Goal: Task Accomplishment & Management: Complete application form

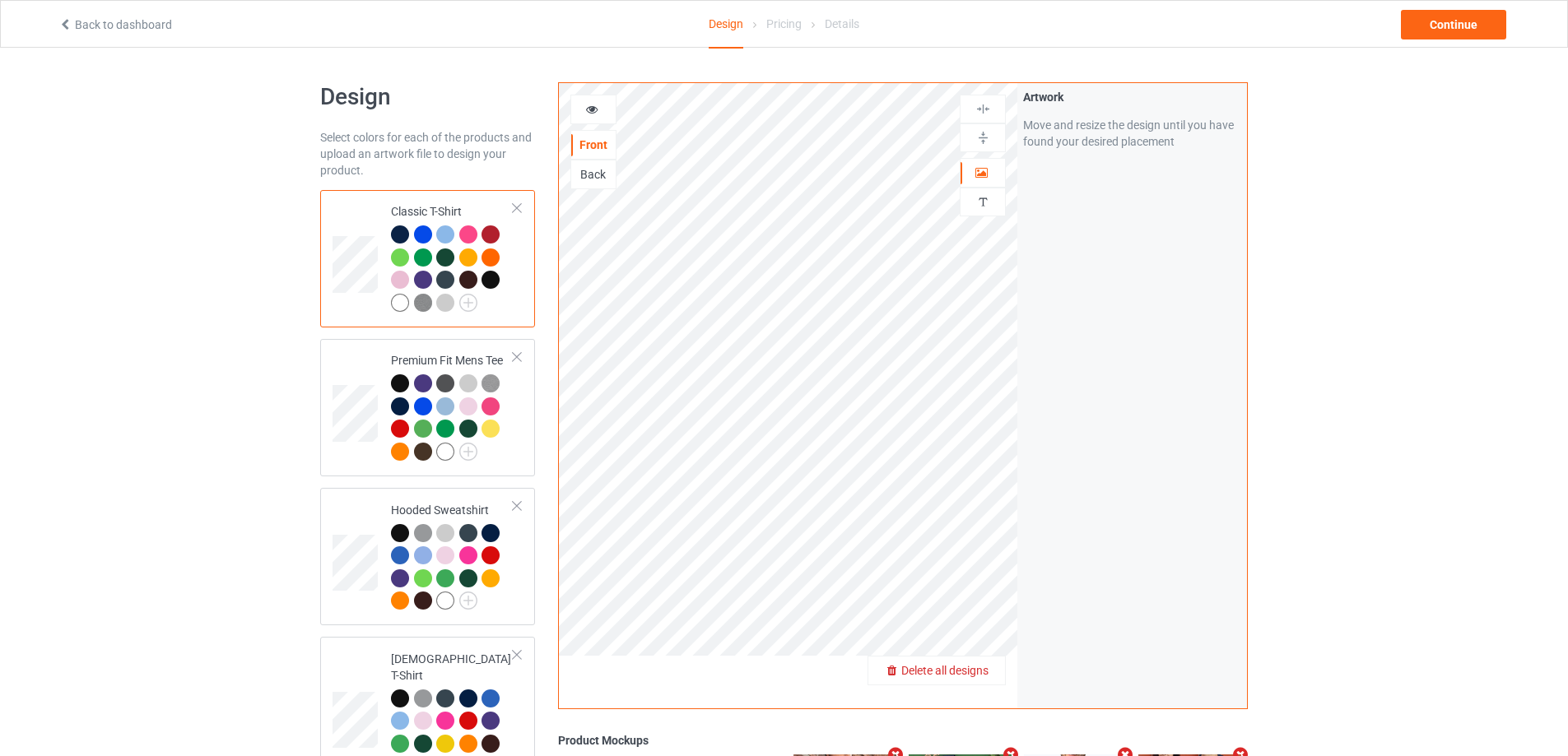
click at [987, 669] on span "Delete all designs" at bounding box center [945, 670] width 87 height 13
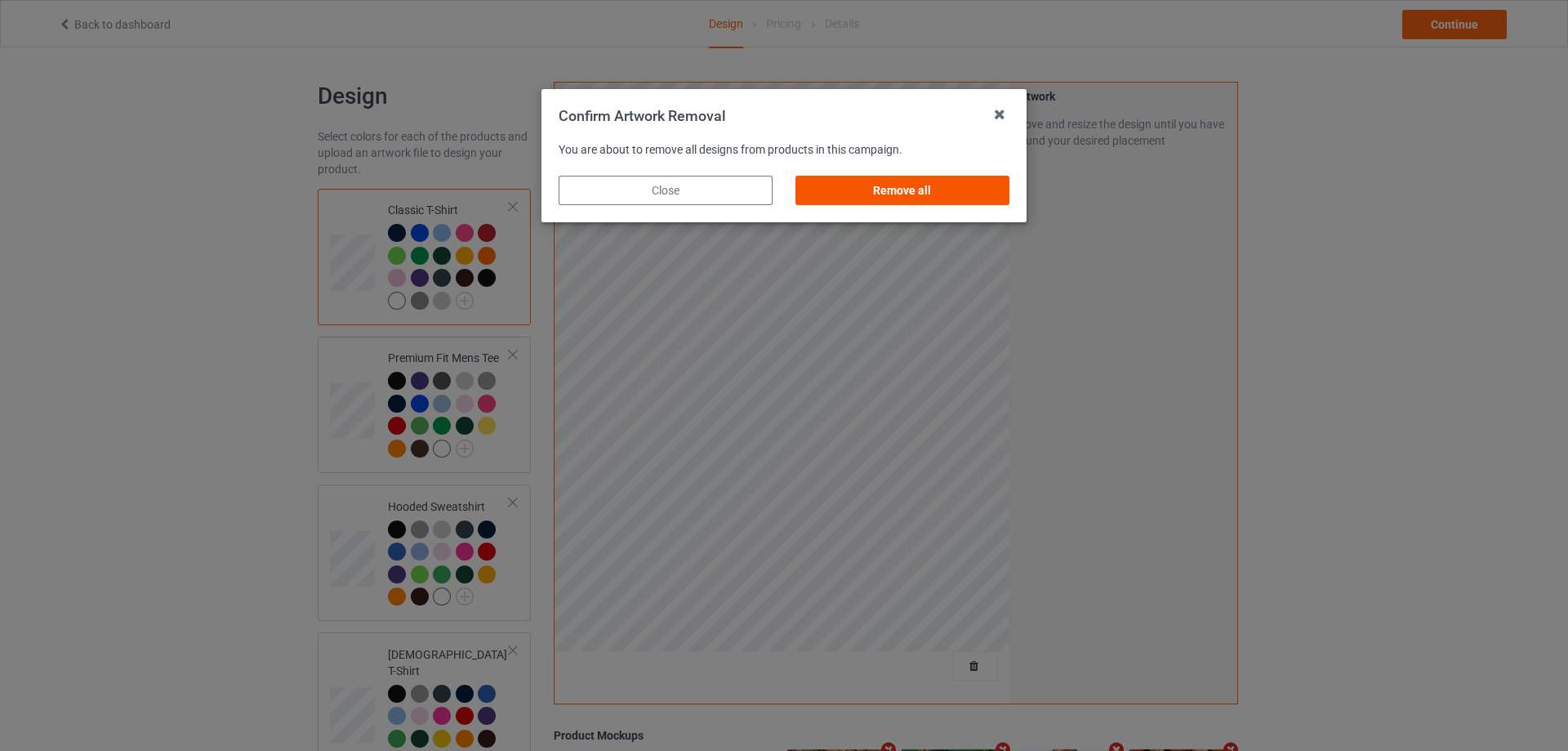
click at [964, 198] on div "Remove all" at bounding box center [903, 190] width 214 height 29
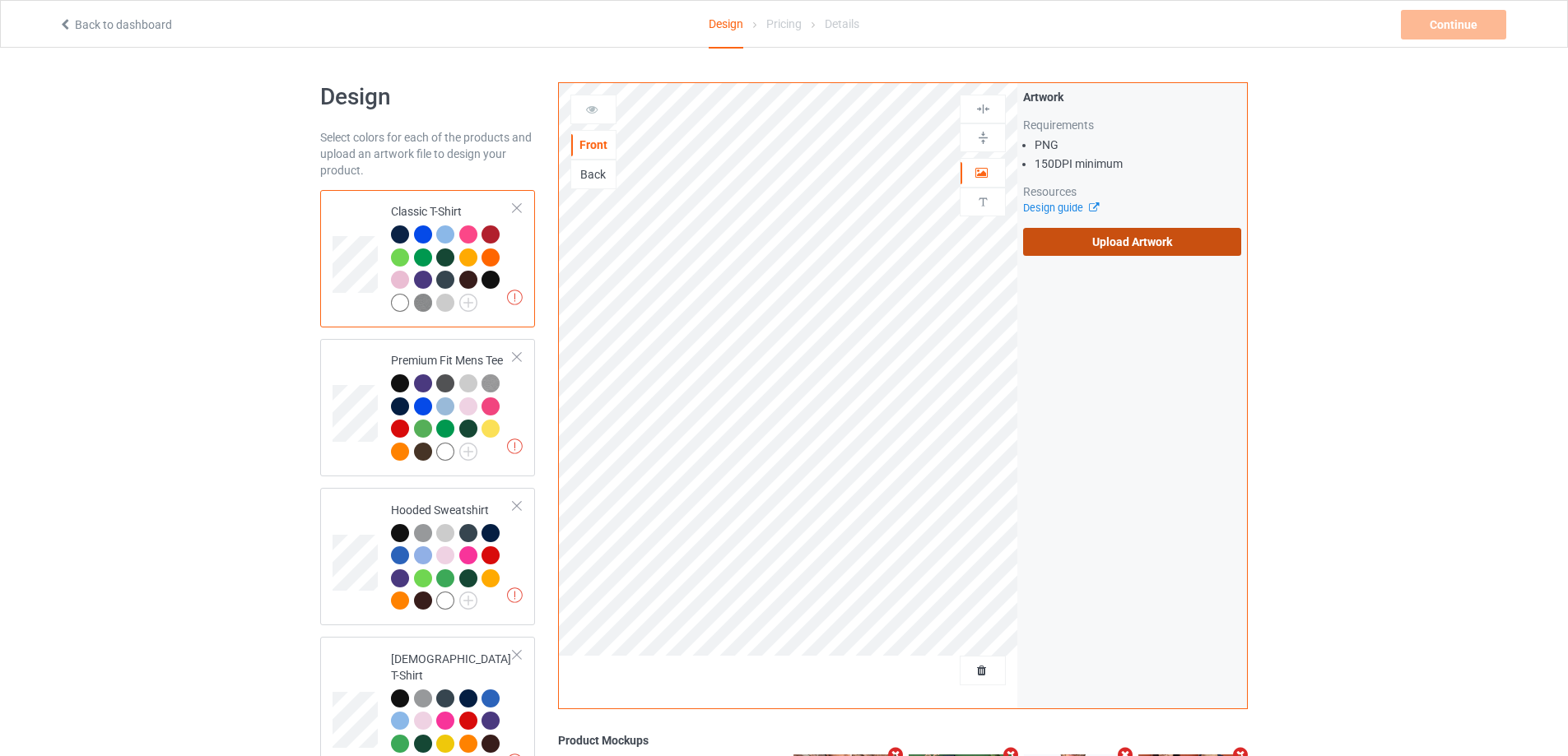
click at [1115, 246] on label "Upload Artwork" at bounding box center [1132, 242] width 218 height 28
click at [0, 0] on input "Upload Artwork" at bounding box center [0, 0] width 0 height 0
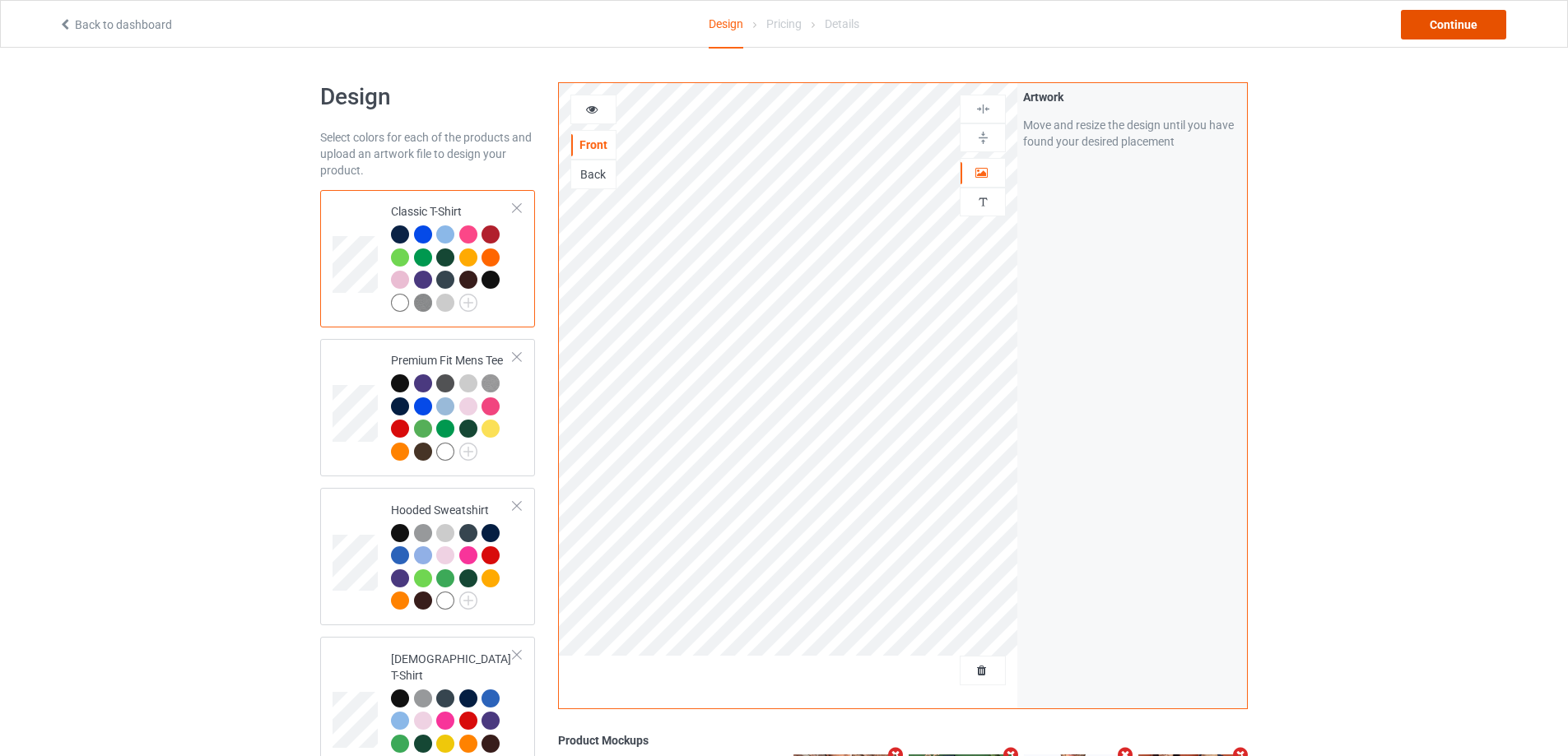
click at [1426, 33] on div "Continue" at bounding box center [1453, 25] width 106 height 30
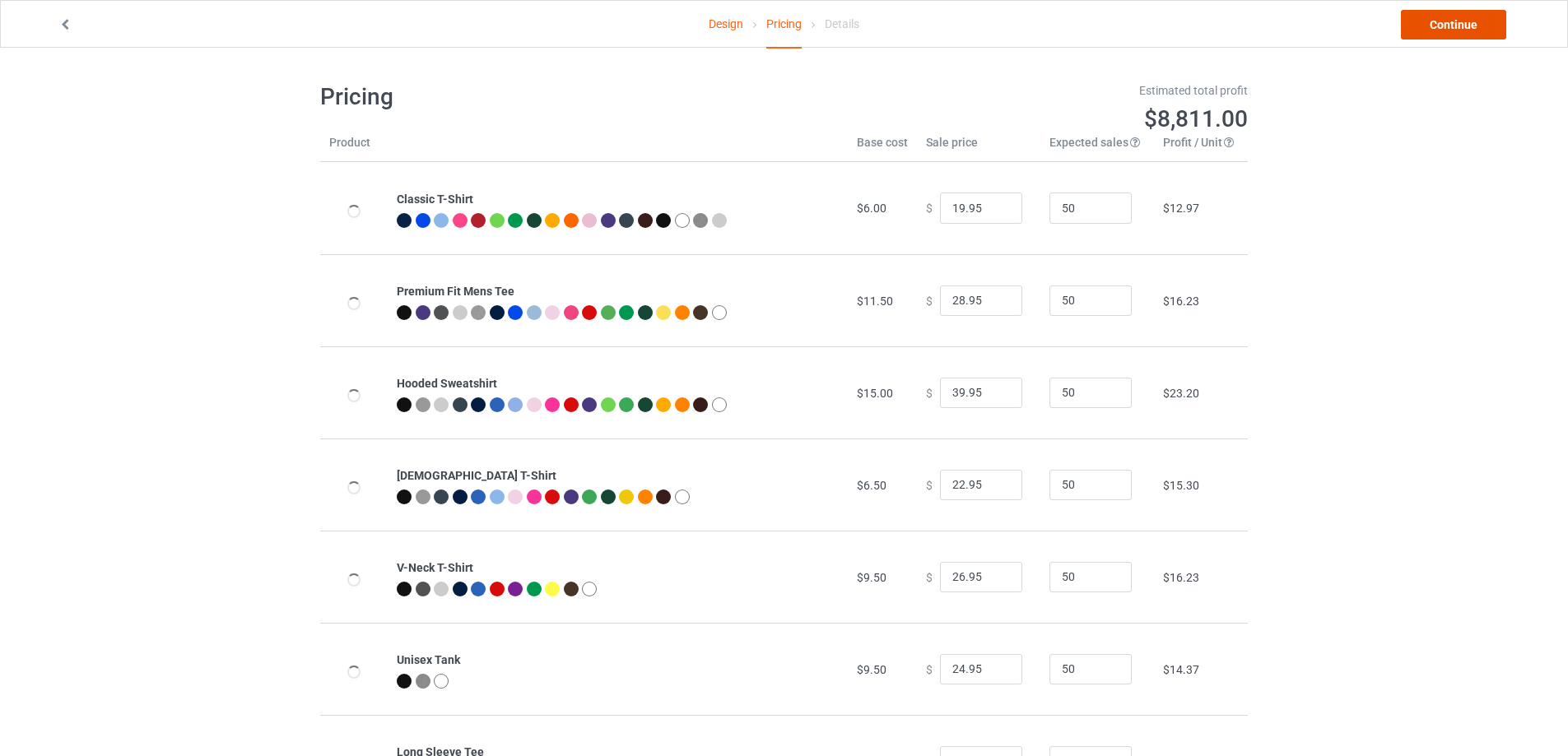
click at [1426, 33] on link "Continue" at bounding box center [1453, 25] width 106 height 30
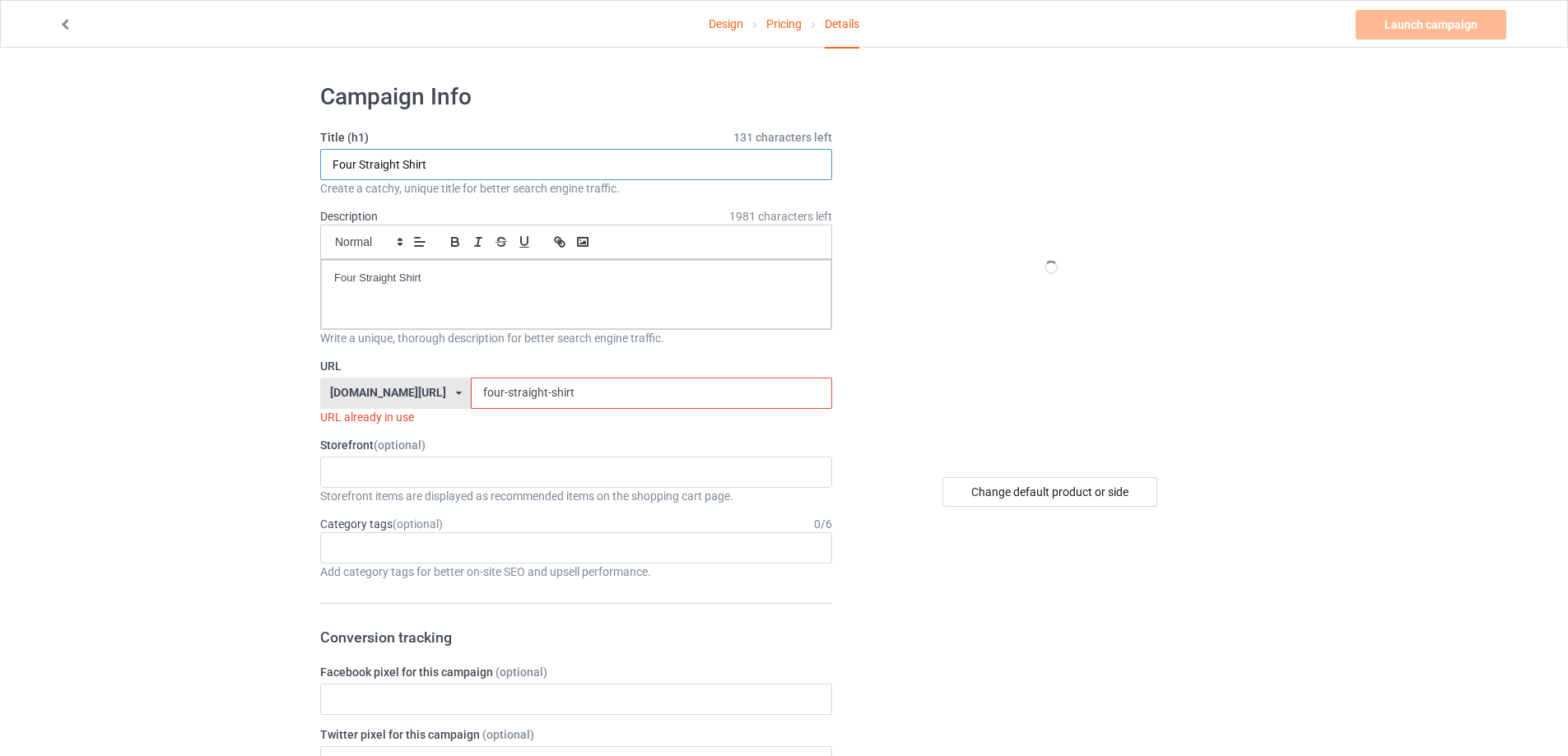
drag, startPoint x: 536, startPoint y: 156, endPoint x: 180, endPoint y: 153, distance: 356.0
paste input "Sure Hope I Don’t Race Your Favorite Driver Too Hard"
type input "Sure Hope I Don’t Race Your Favorite Driver Too Hard Shirt"
drag, startPoint x: 255, startPoint y: 265, endPoint x: 245, endPoint y: 289, distance: 26.0
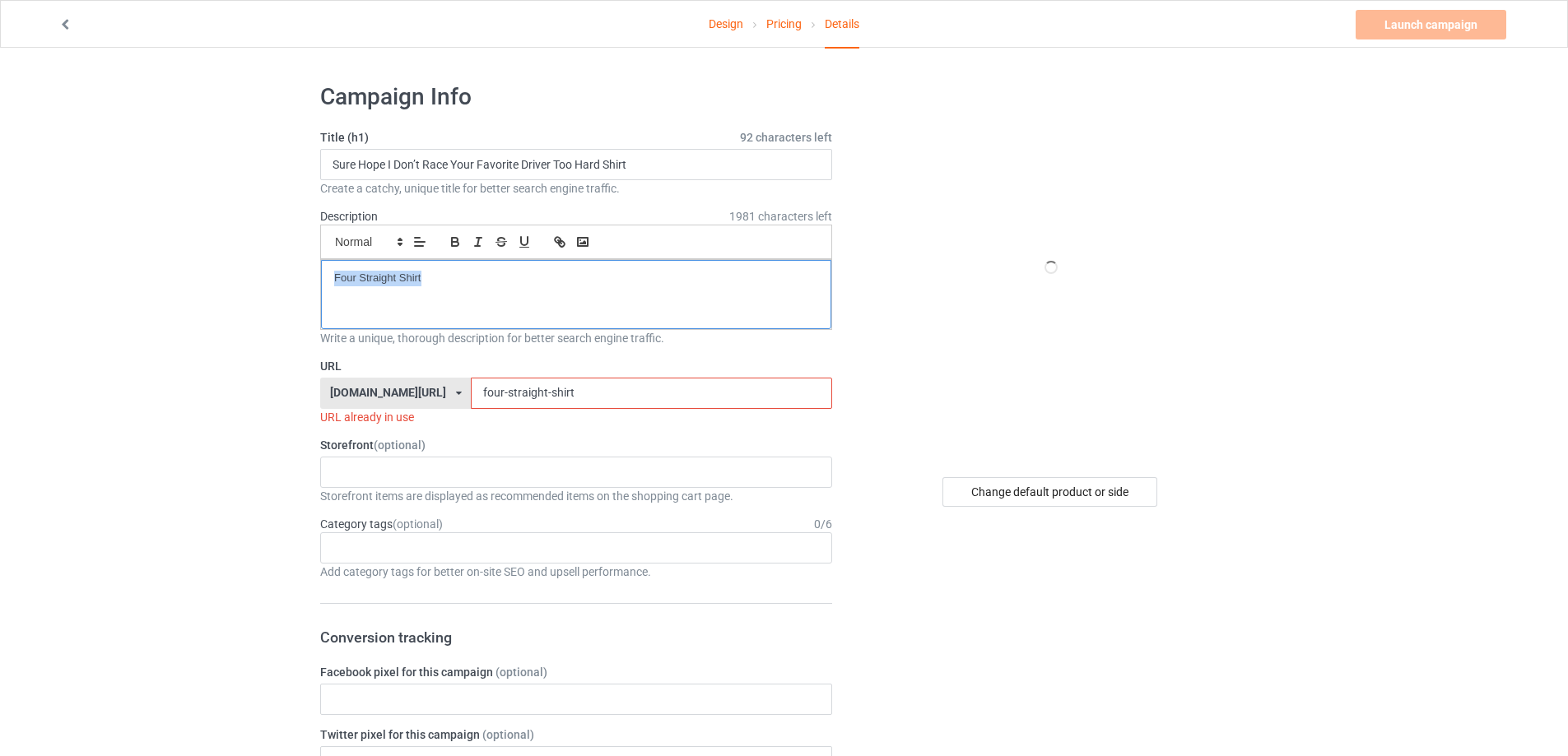
drag, startPoint x: 582, startPoint y: 386, endPoint x: 353, endPoint y: 399, distance: 229.4
click at [355, 399] on div "[DOMAIN_NAME][URL] [DOMAIN_NAME][URL] [DOMAIN_NAME][URL] 5cd2f964b197f721e1cad2…" at bounding box center [576, 394] width 511 height 32
paste input "sure-hope-i-dont-race-your-favorite-driver-too-har"
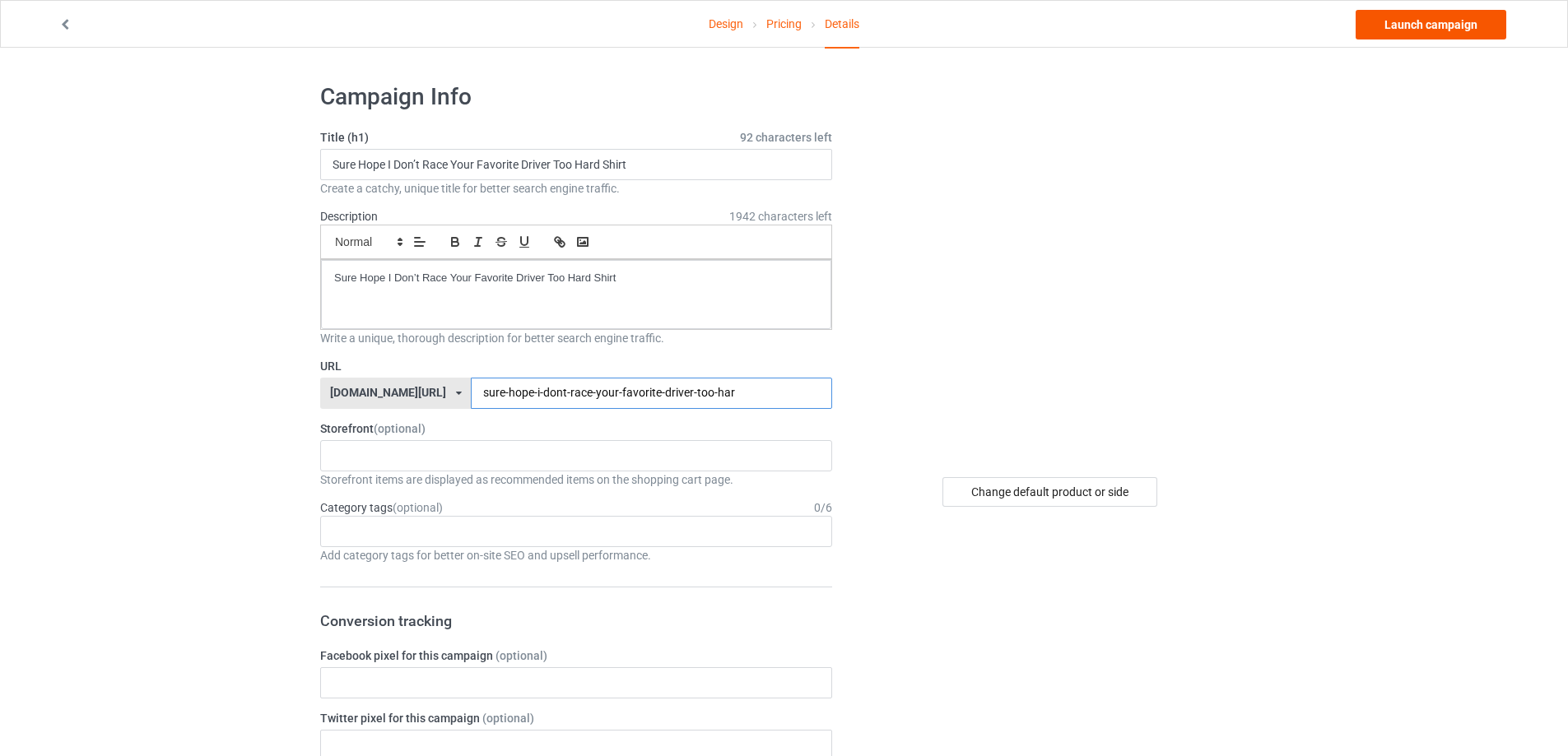
type input "sure-hope-i-dont-race-your-favorite-driver-too-har"
click at [1496, 26] on link "Launch campaign" at bounding box center [1431, 25] width 151 height 30
